Goal: Task Accomplishment & Management: Complete application form

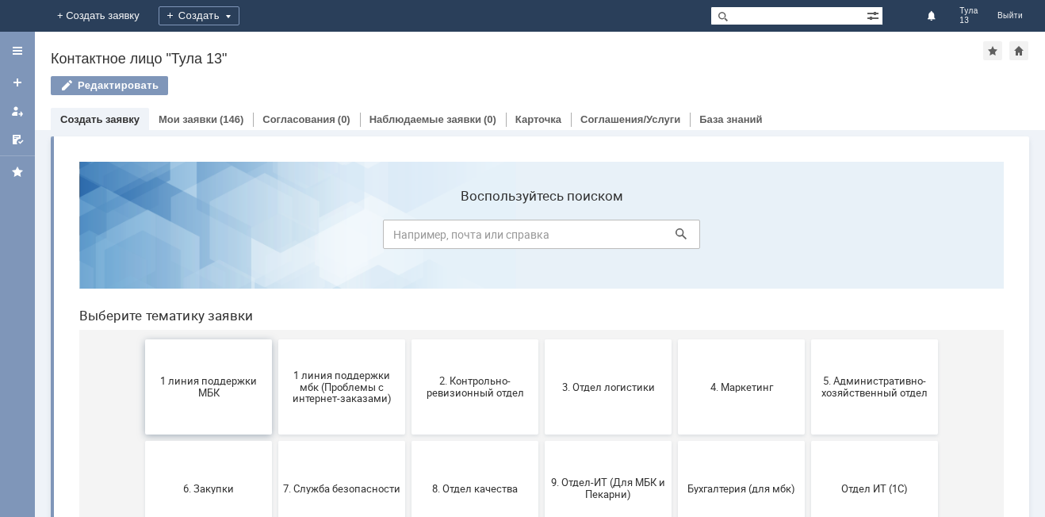
click at [167, 379] on span "1 линия поддержки МБК" at bounding box center [208, 387] width 117 height 24
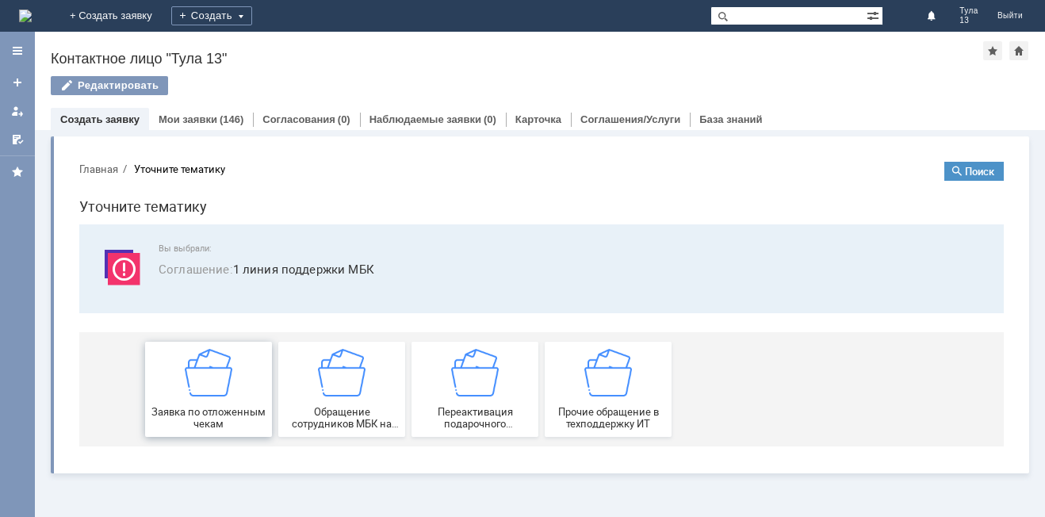
click at [164, 370] on div "Заявка по отложенным чекам" at bounding box center [208, 389] width 117 height 81
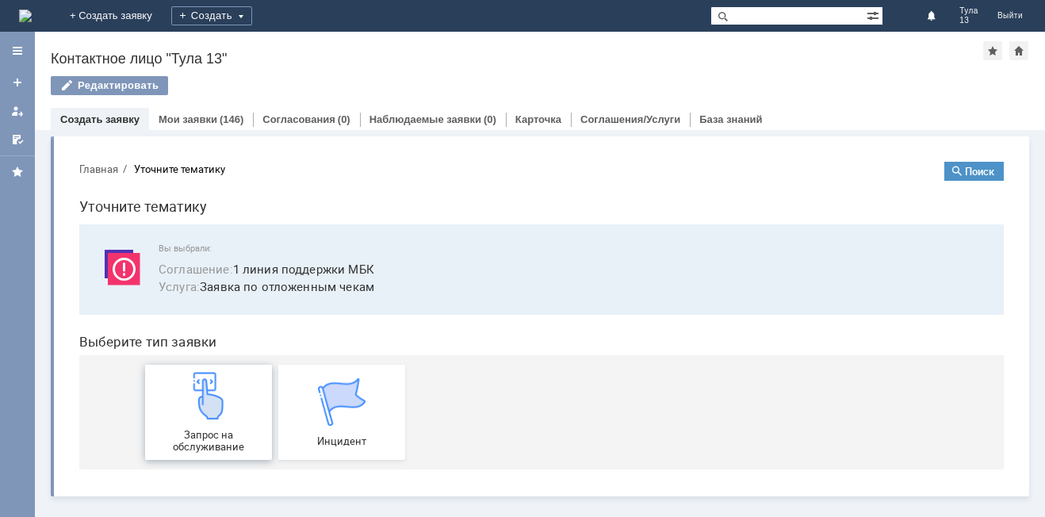
click at [177, 383] on div "Запрос на обслуживание" at bounding box center [208, 412] width 117 height 81
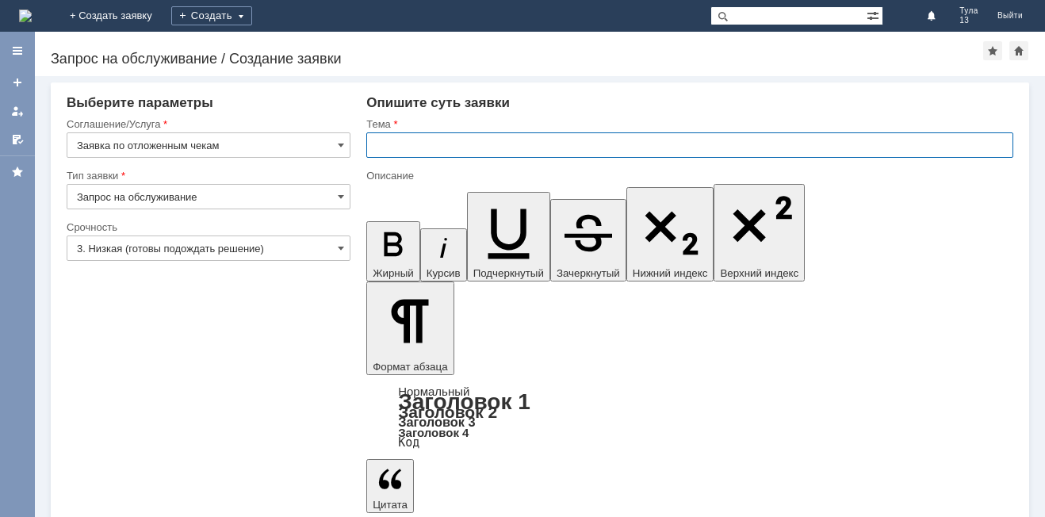
click at [422, 145] on input "text" at bounding box center [689, 144] width 647 height 25
type input "МБК Тула 13, отложенные чеки"
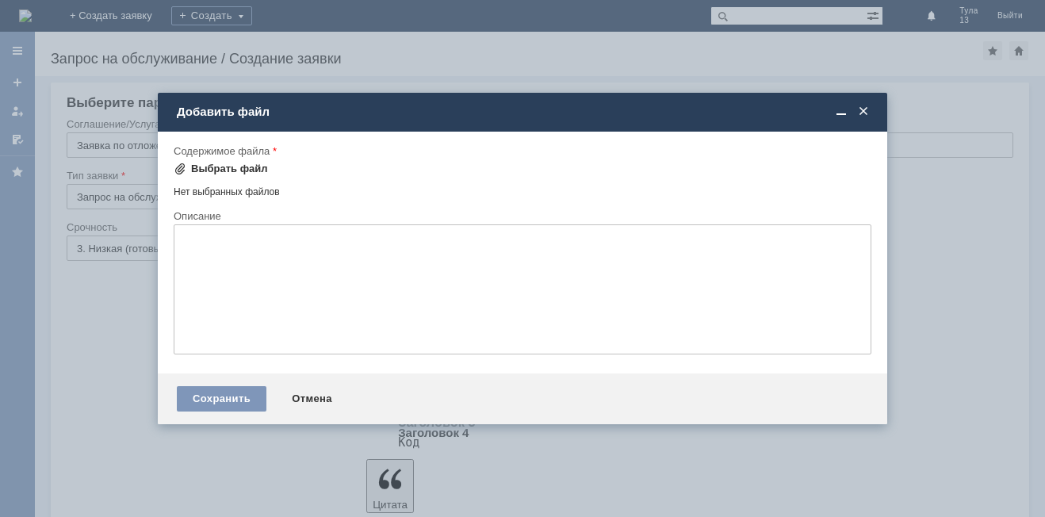
click at [206, 164] on div "Выбрать файл" at bounding box center [229, 169] width 77 height 13
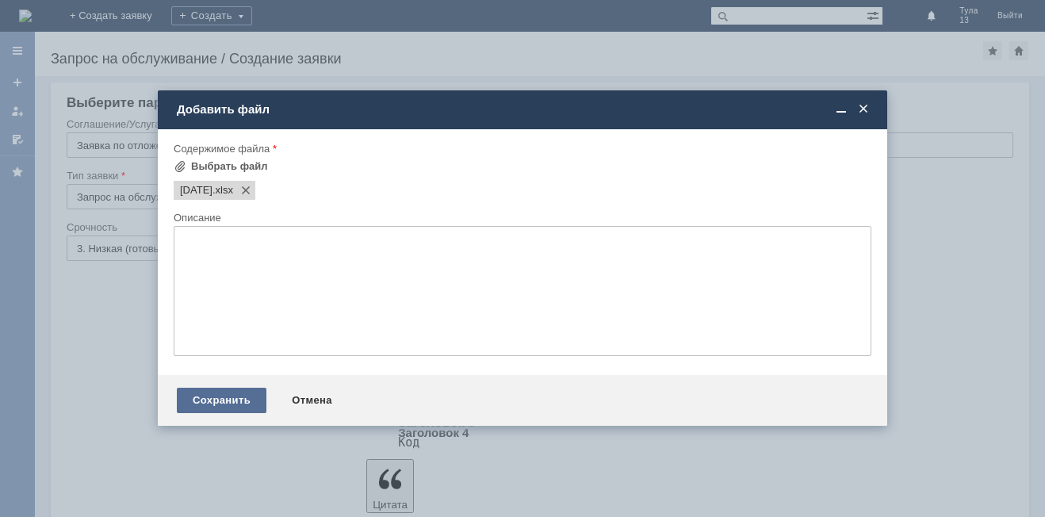
click at [246, 393] on div "Сохранить" at bounding box center [222, 400] width 90 height 25
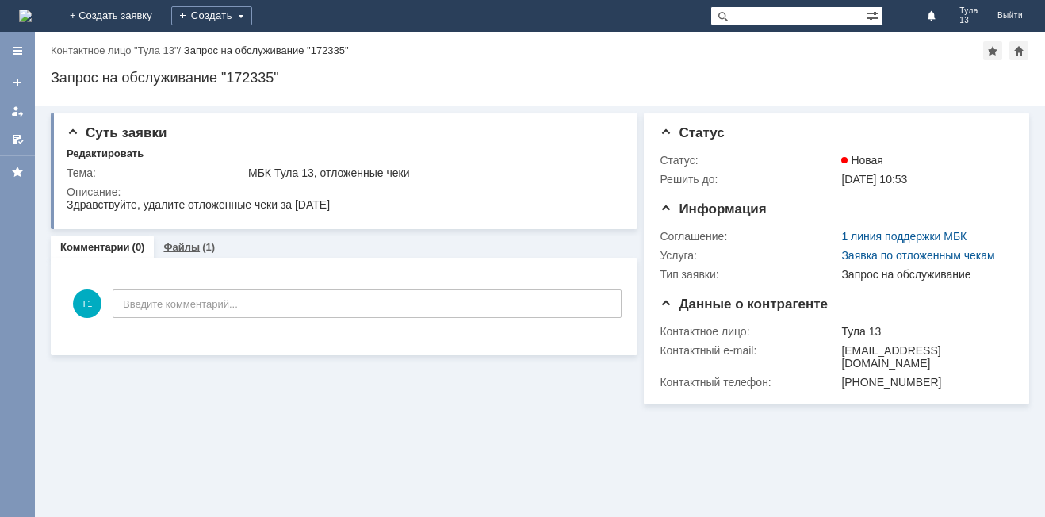
click at [188, 255] on div "Файлы (1)" at bounding box center [189, 247] width 71 height 23
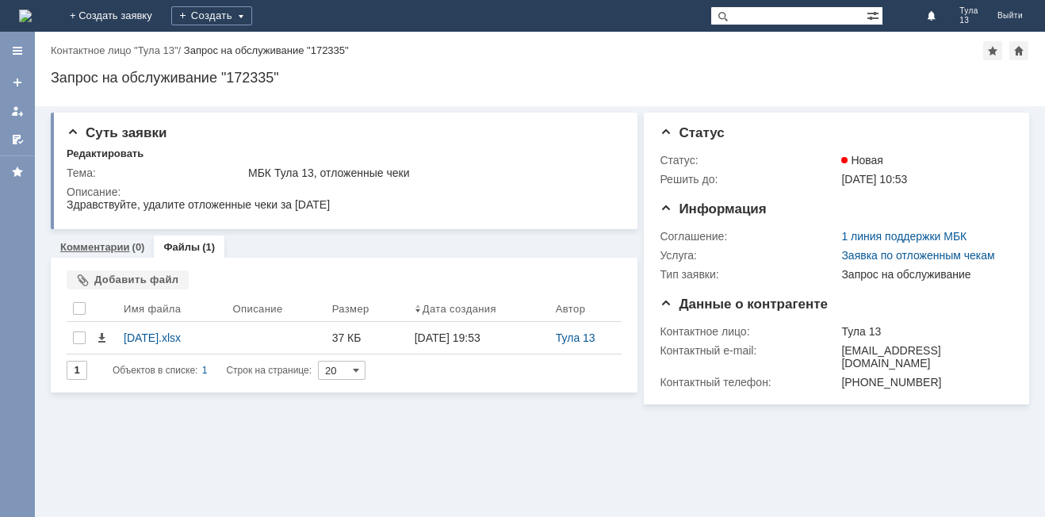
click at [121, 251] on link "Комментарии" at bounding box center [95, 247] width 70 height 12
